Goal: Task Accomplishment & Management: Manage account settings

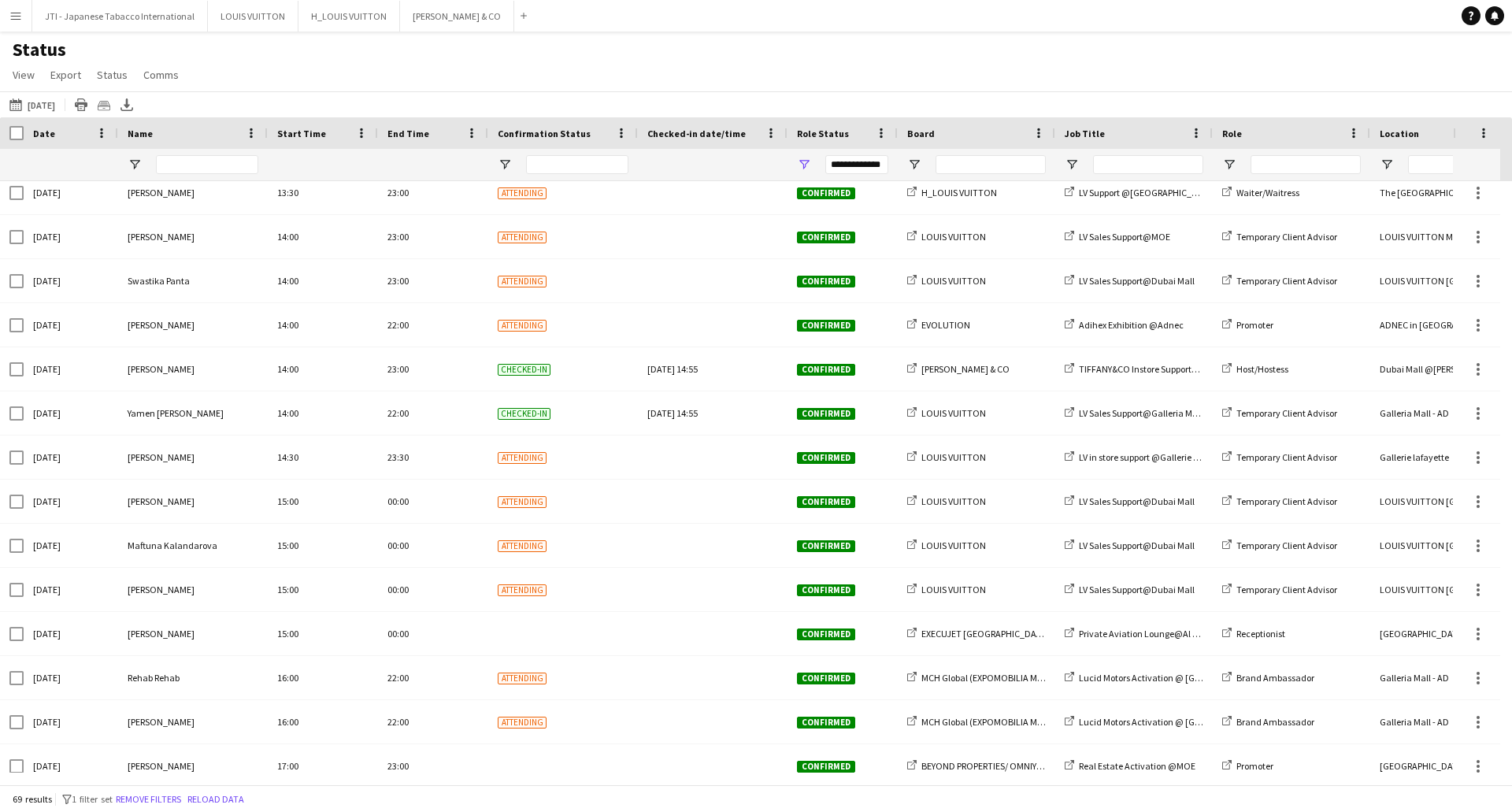
scroll to position [2216, 0]
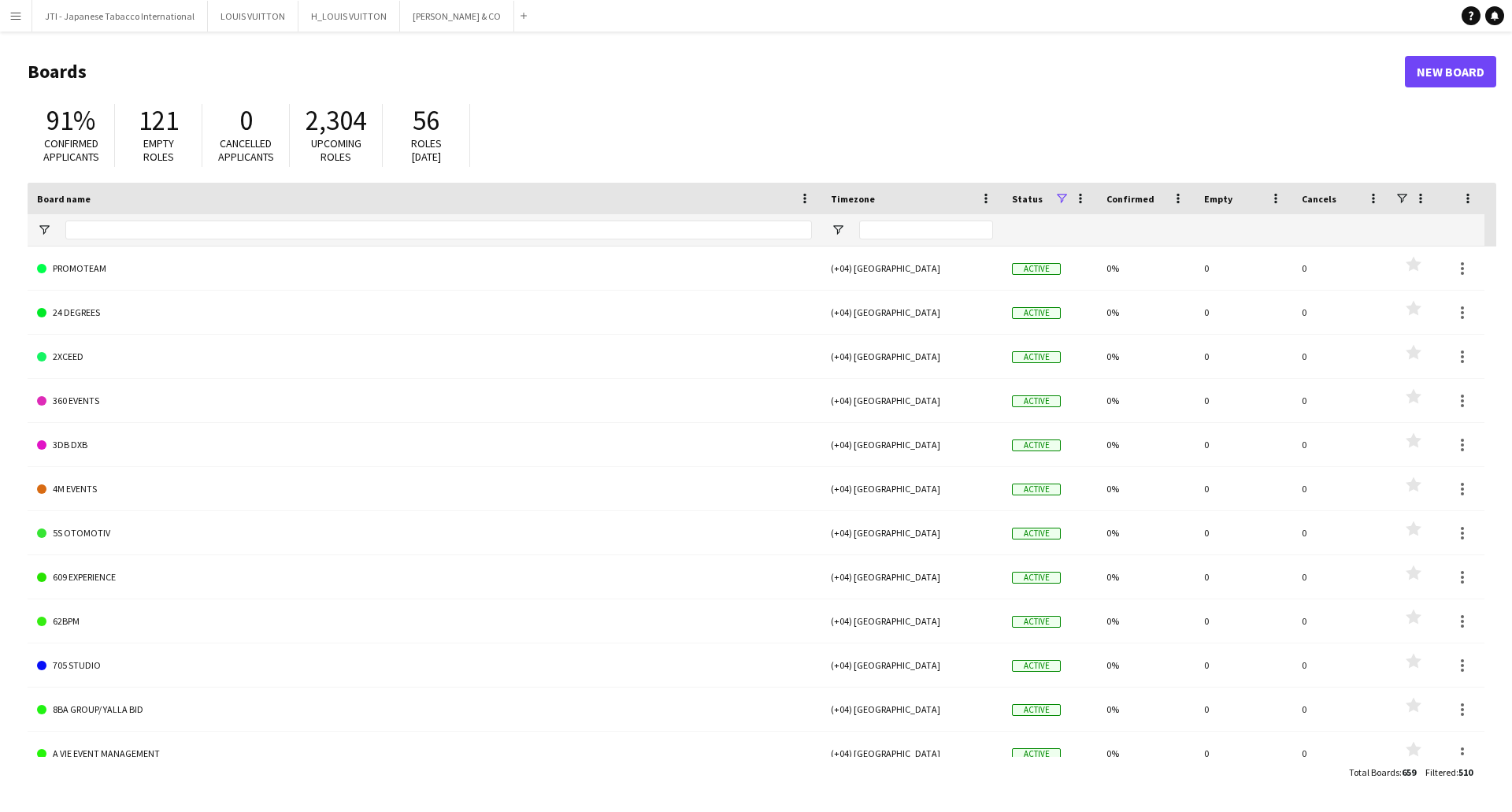
click at [24, 17] on button "Menu" at bounding box center [16, 16] width 31 height 31
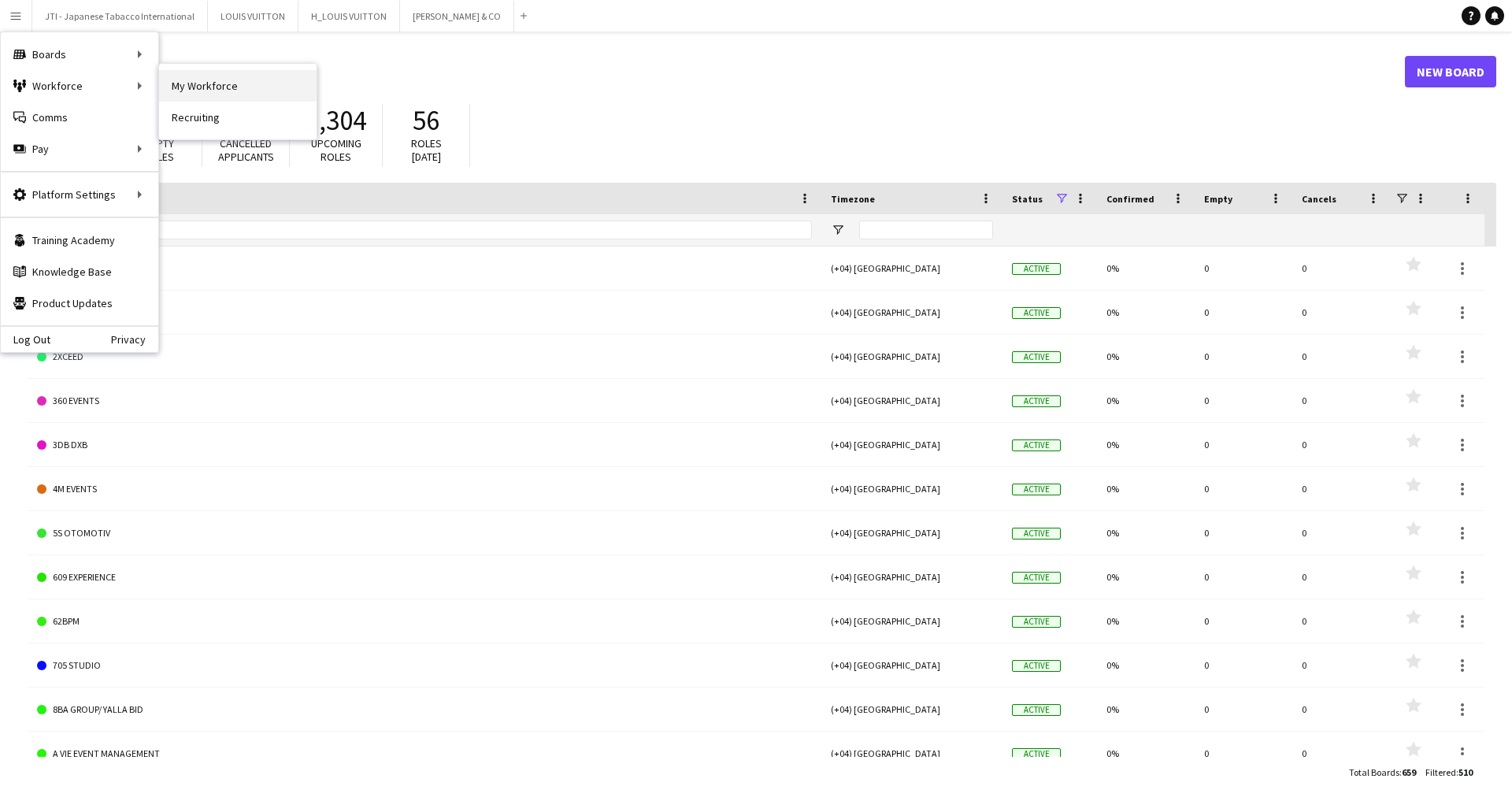
click at [185, 83] on link "My Workforce" at bounding box center [237, 86] width 157 height 31
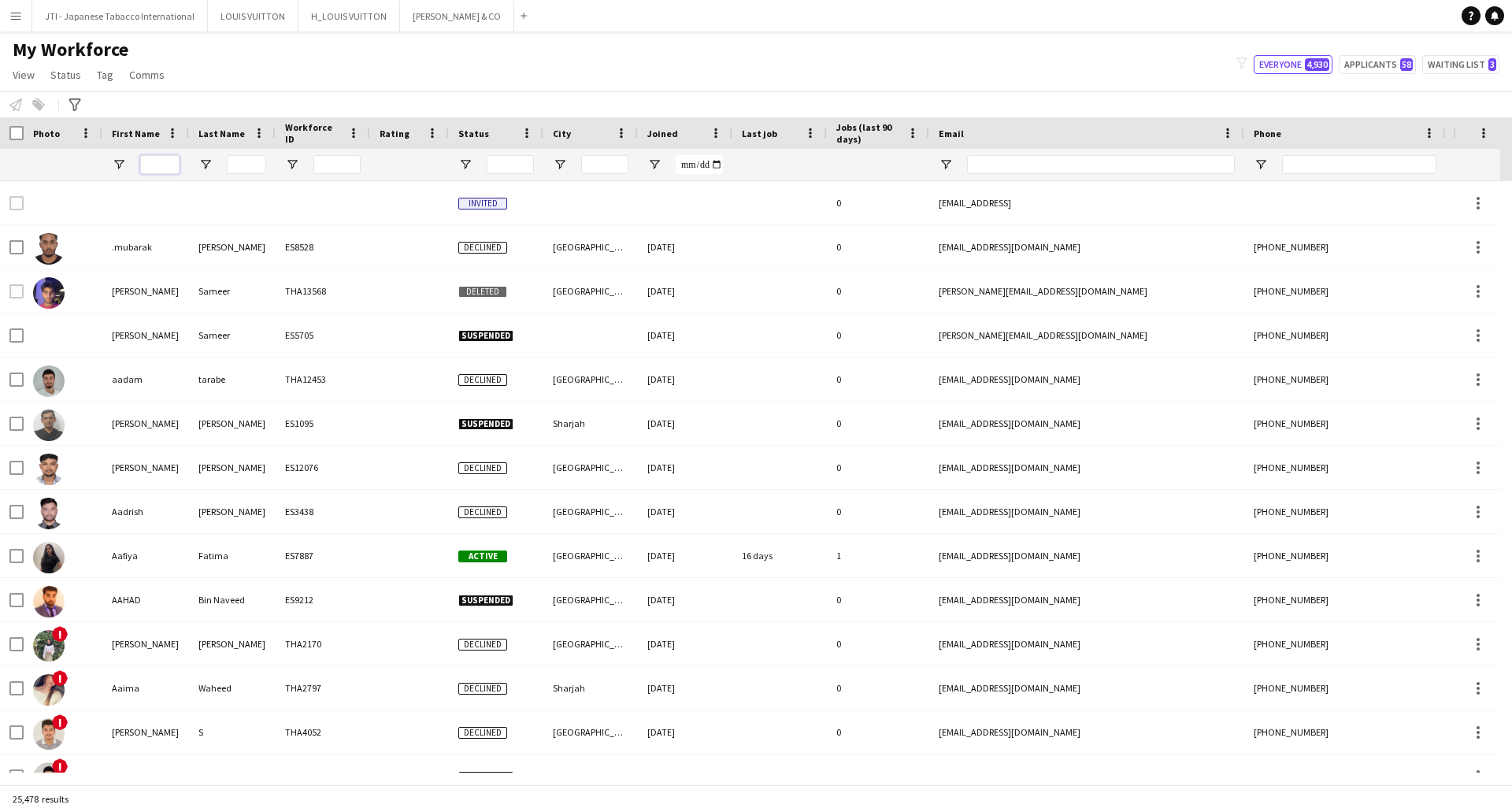
click at [162, 165] on input "First Name Filter Input" at bounding box center [159, 165] width 39 height 19
click at [1026, 165] on input "Email Filter Input" at bounding box center [1101, 165] width 268 height 19
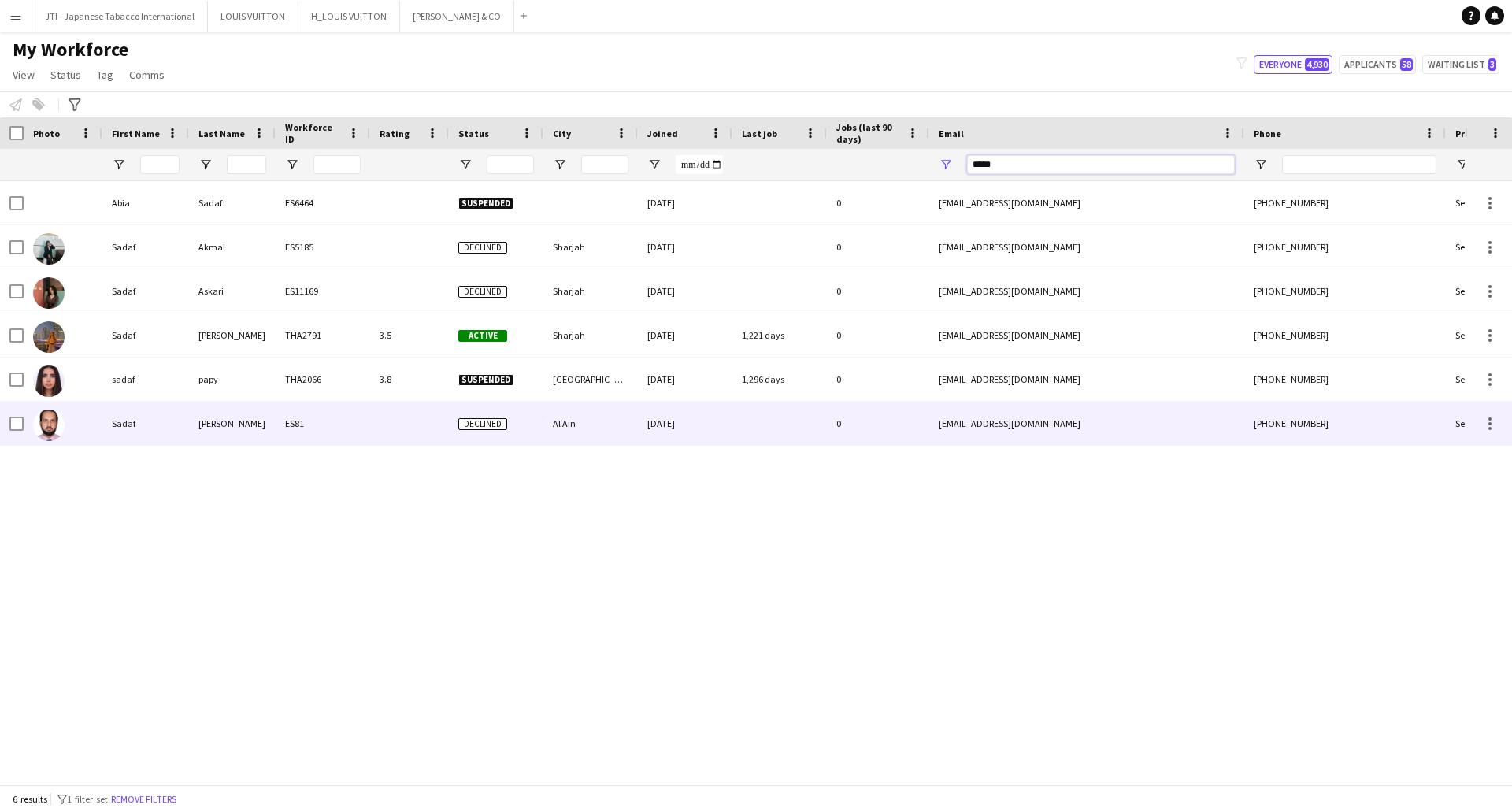
type input "*****"
click at [907, 431] on div "0" at bounding box center [878, 423] width 103 height 43
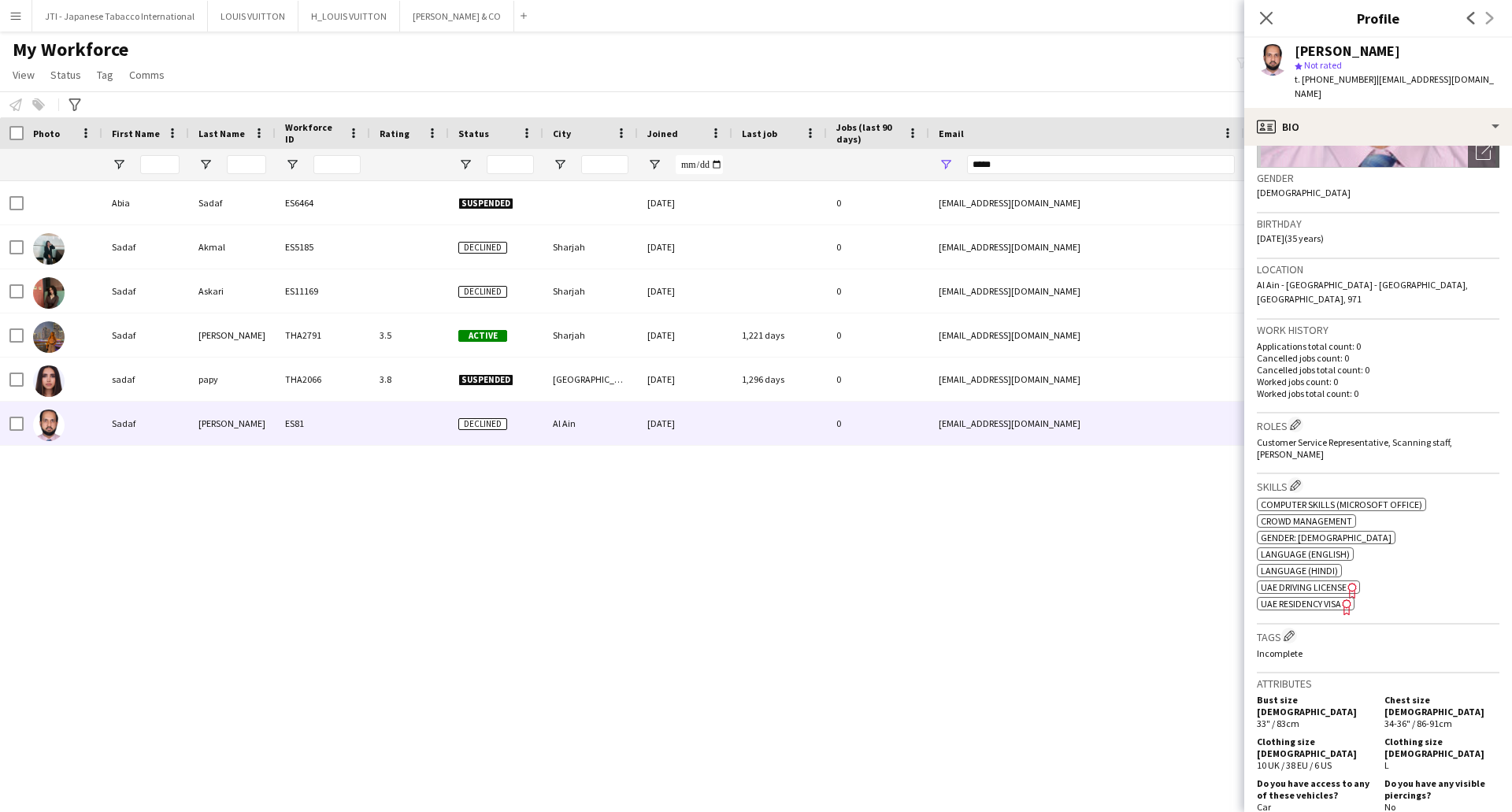
scroll to position [551, 0]
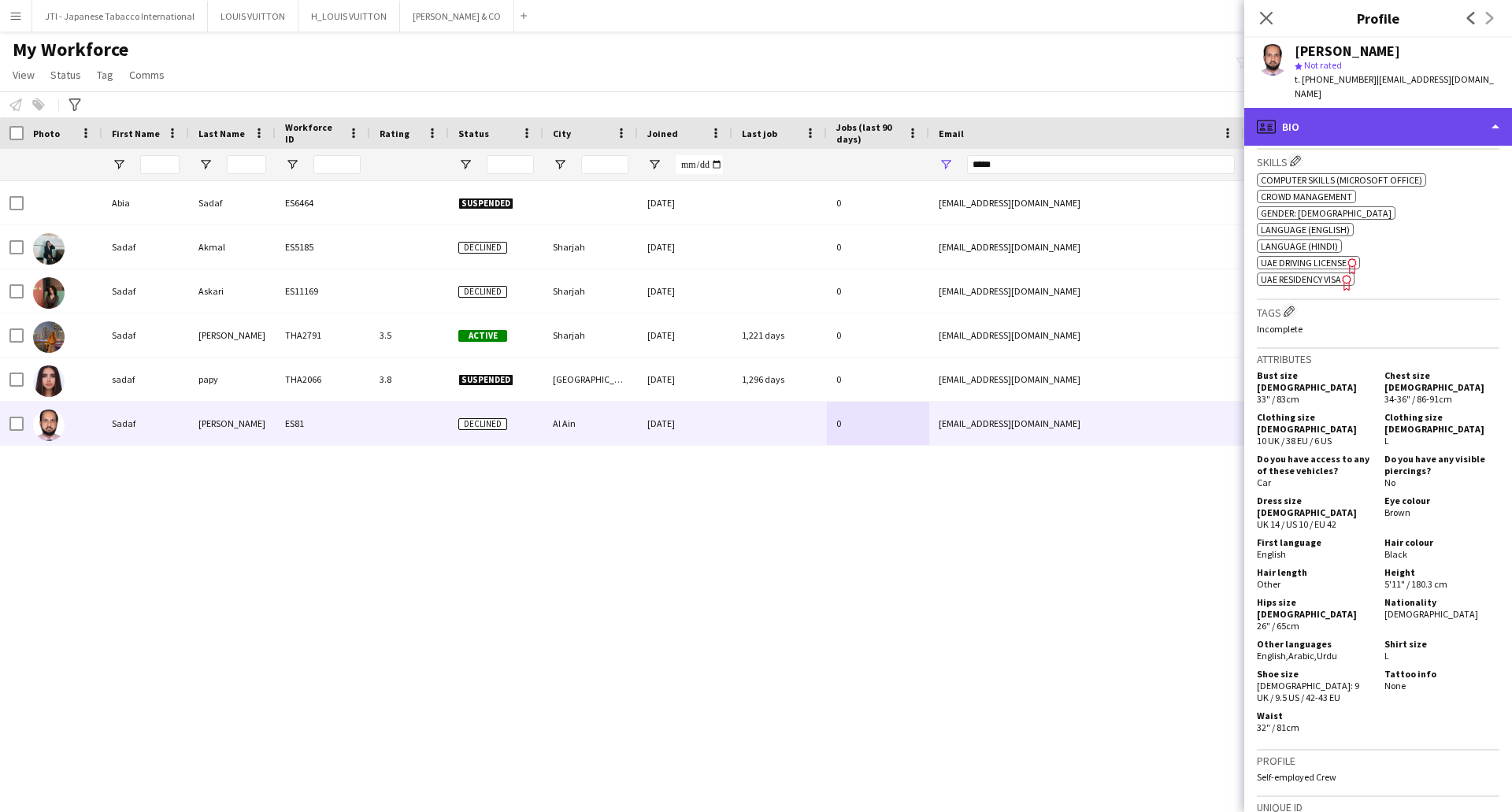
click at [1349, 108] on div "profile Bio" at bounding box center [1378, 126] width 268 height 37
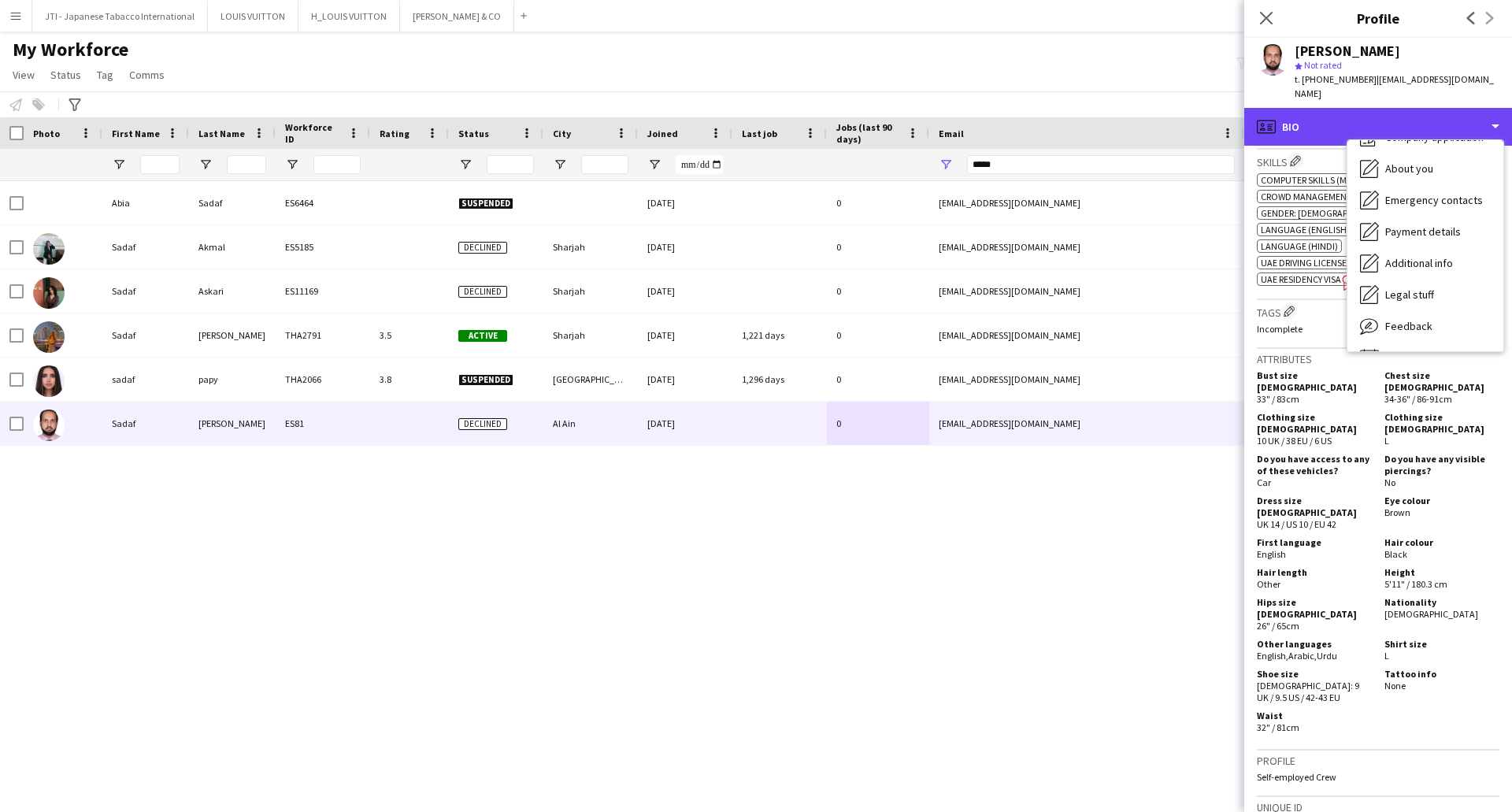
scroll to position [85, 0]
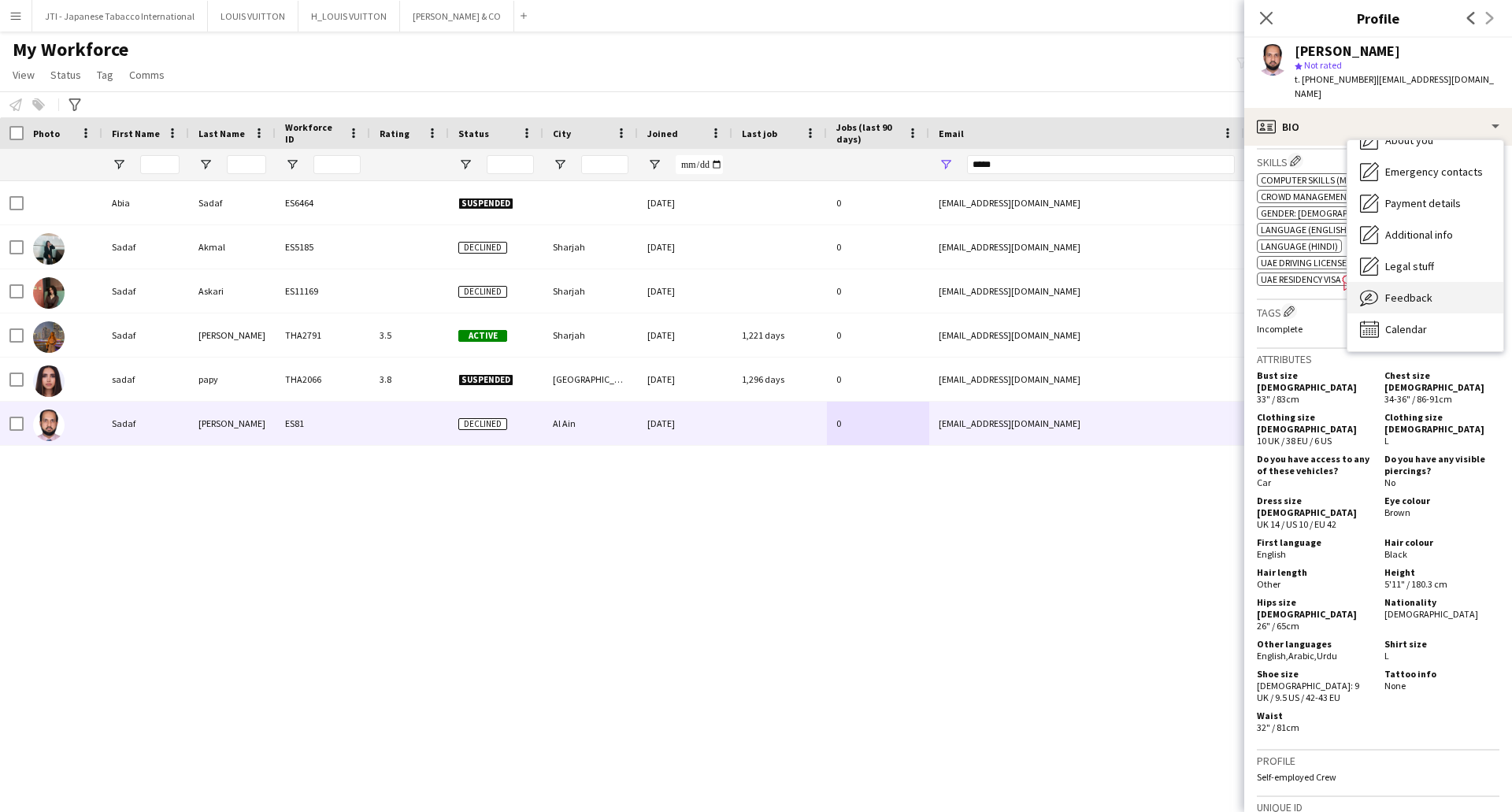
click at [1404, 290] on span "Feedback" at bounding box center [1409, 297] width 47 height 14
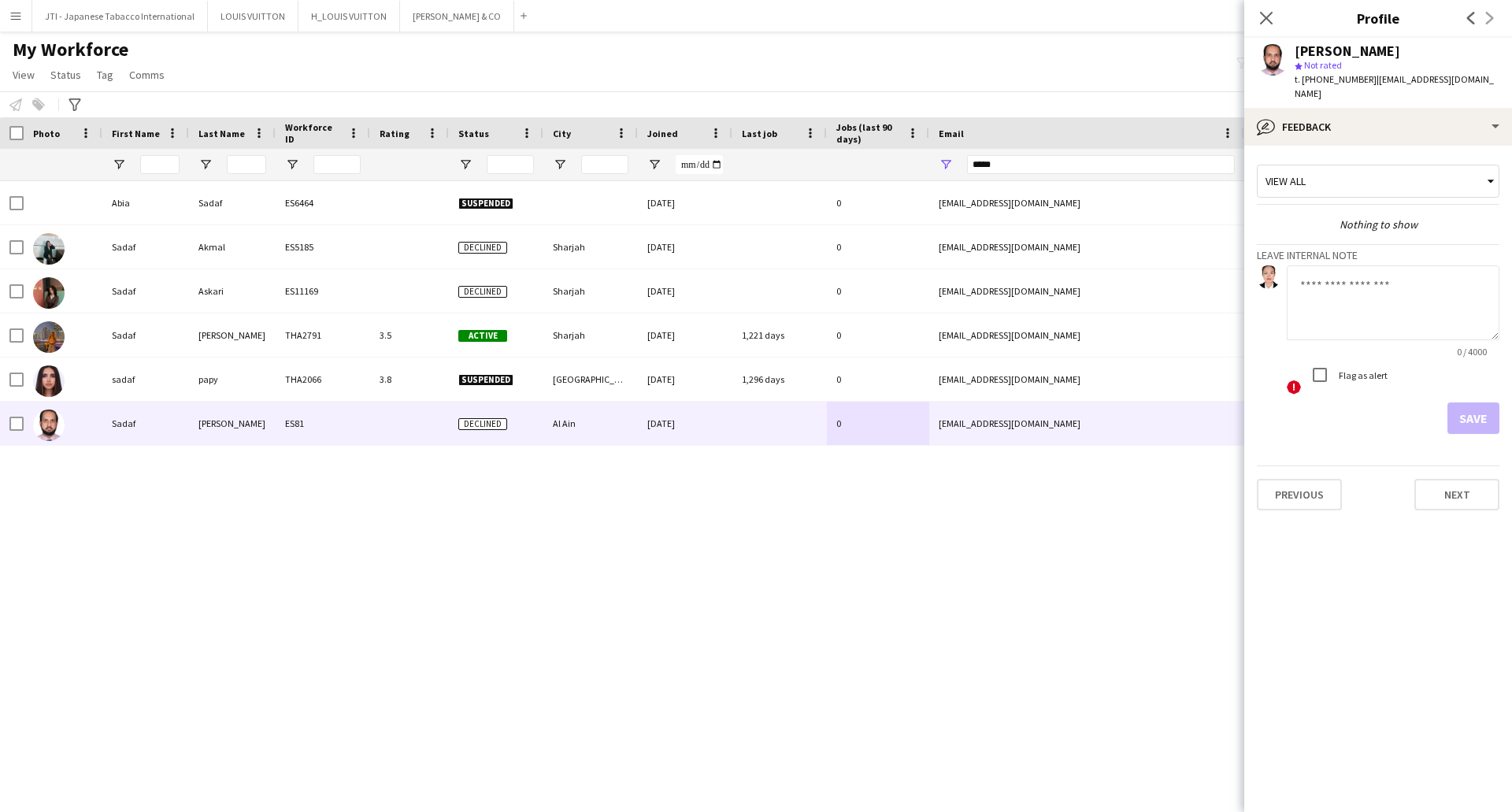
click at [1077, 589] on div "Abia Sadaf ES6464 Suspended 29-03-2024 0 abia.sadaf166@gmail.com +971506831087 …" at bounding box center [732, 476] width 1464 height 591
drag, startPoint x: 1267, startPoint y: 15, endPoint x: 1130, endPoint y: 467, distance: 472.3
click at [1268, 15] on icon "Close pop-in" at bounding box center [1266, 18] width 12 height 12
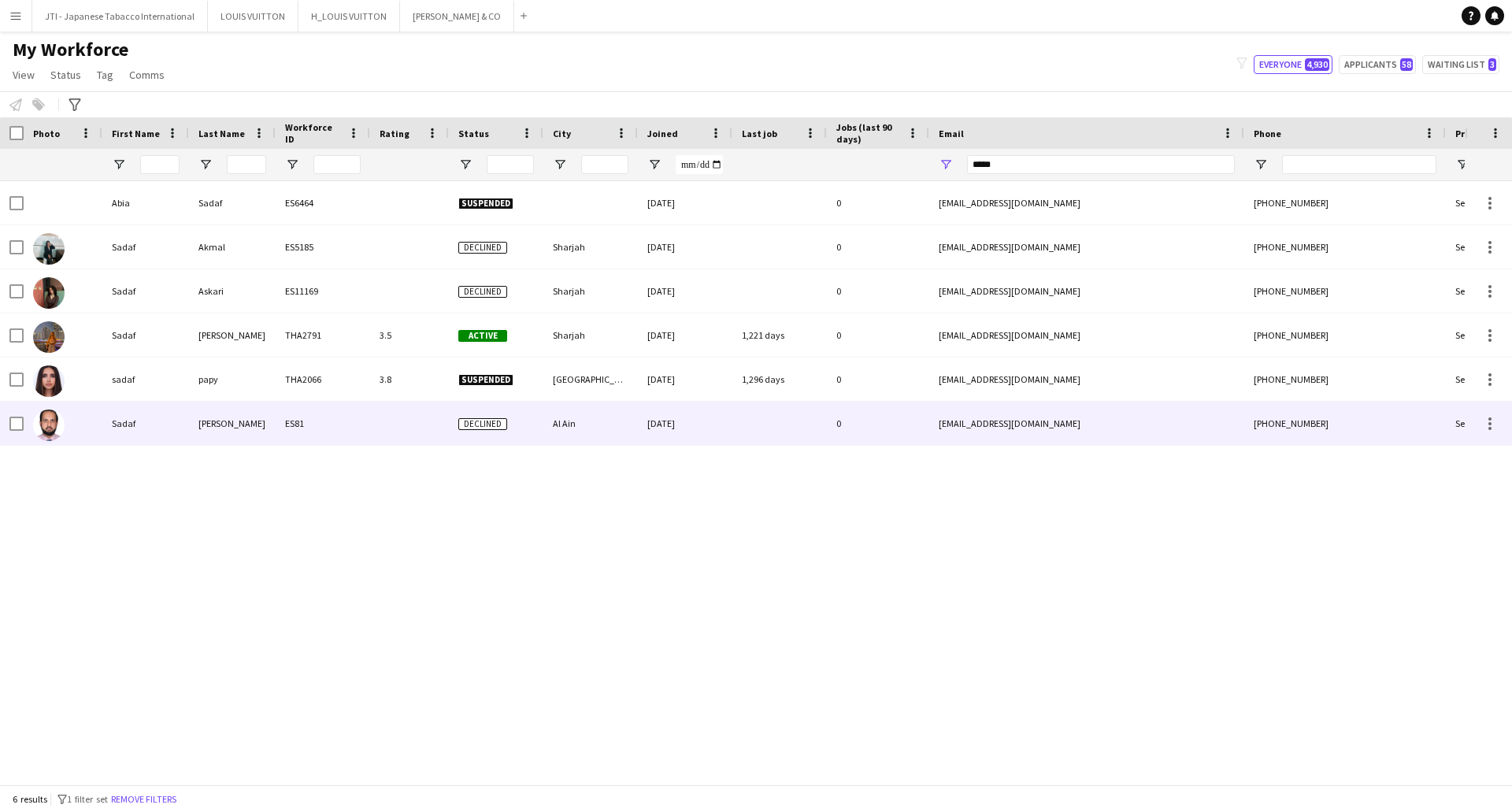
click at [135, 429] on div "Sadaf" at bounding box center [146, 423] width 87 height 43
click at [134, 429] on div "Sadaf" at bounding box center [146, 423] width 87 height 43
click at [130, 419] on div "Sadaf" at bounding box center [146, 423] width 87 height 43
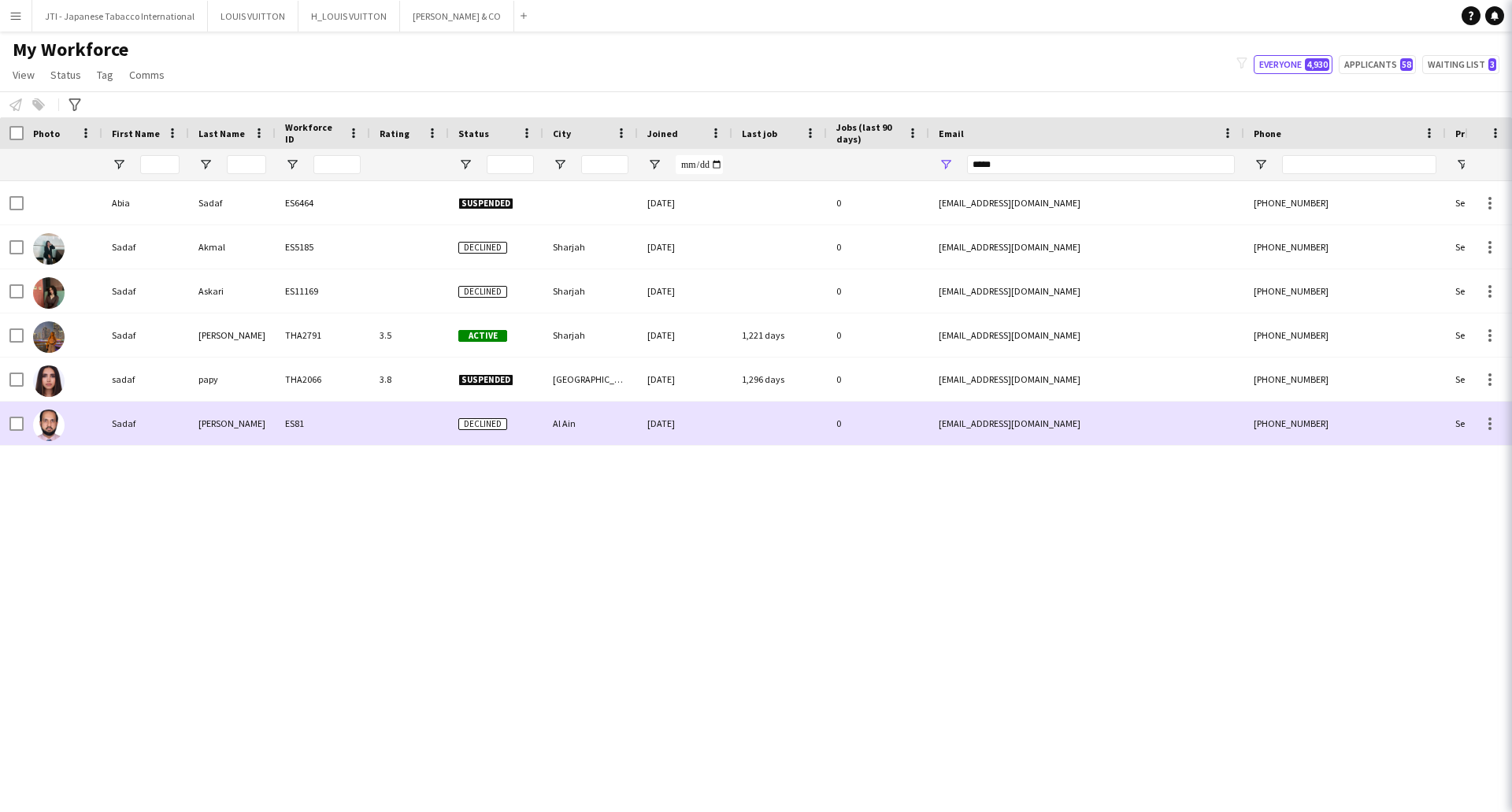
click at [130, 419] on div "Sadaf" at bounding box center [146, 423] width 87 height 43
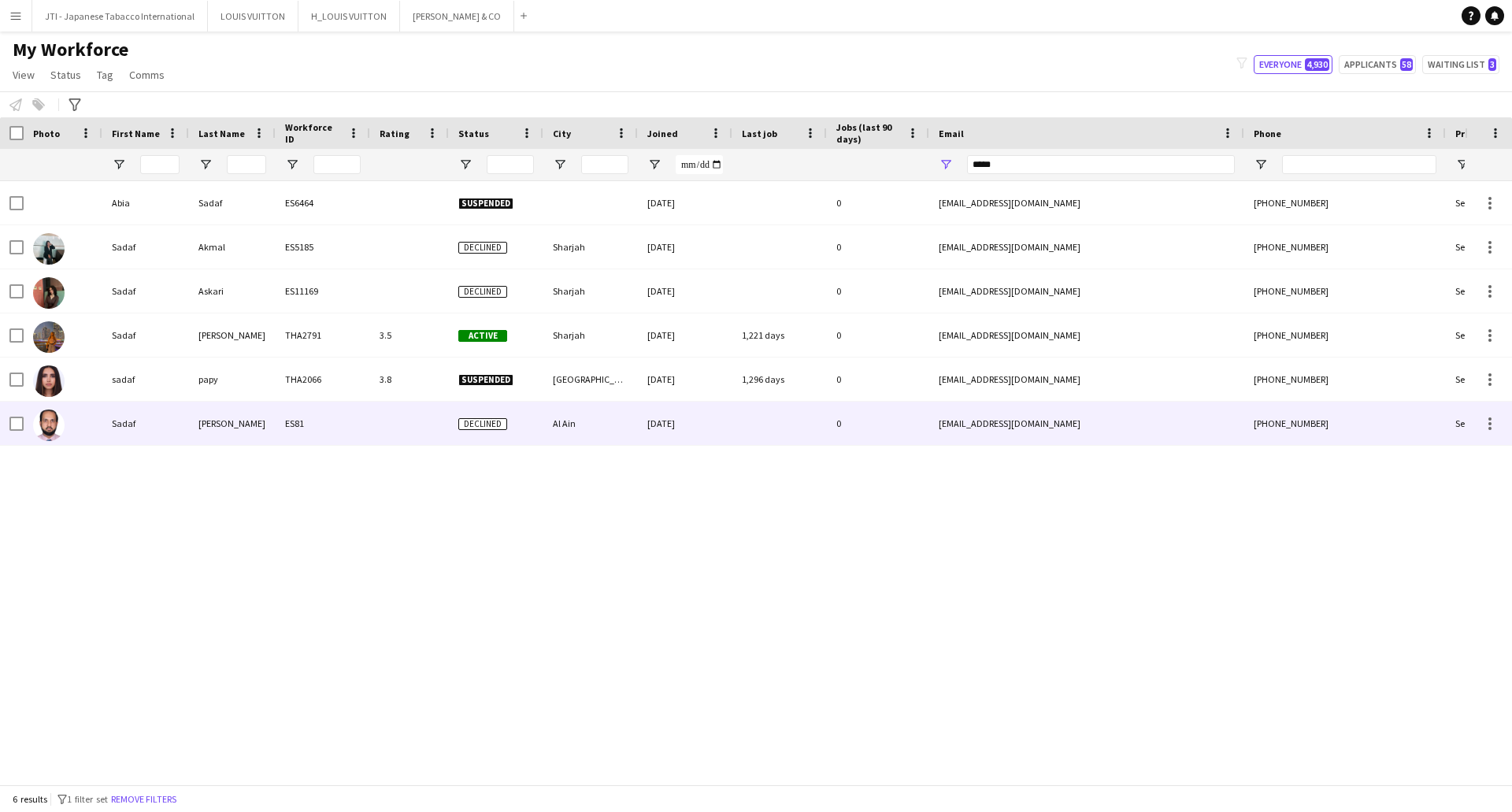
click at [130, 419] on div "Sadaf" at bounding box center [146, 423] width 87 height 43
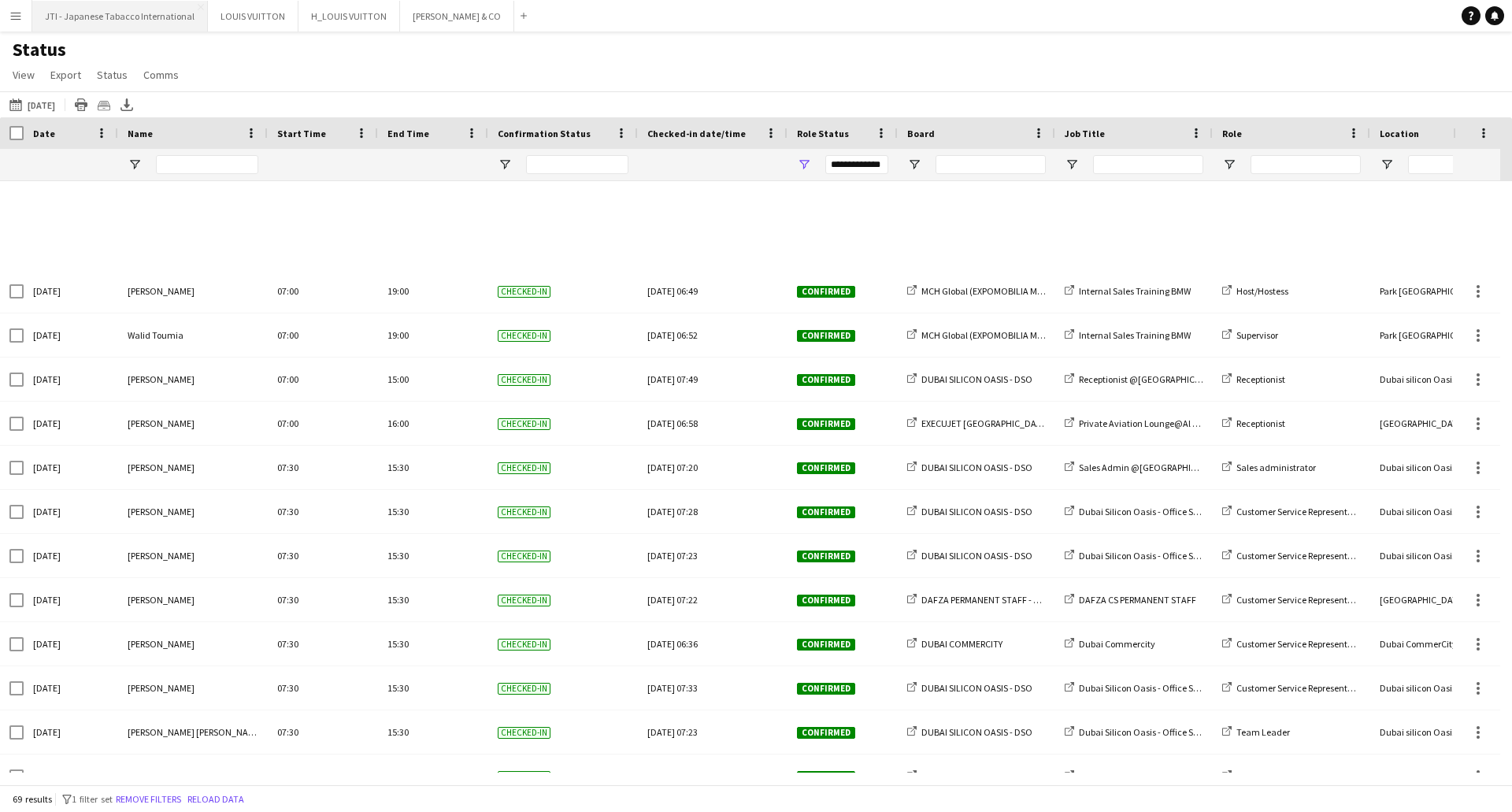
scroll to position [551, 0]
